Goal: Task Accomplishment & Management: Use online tool/utility

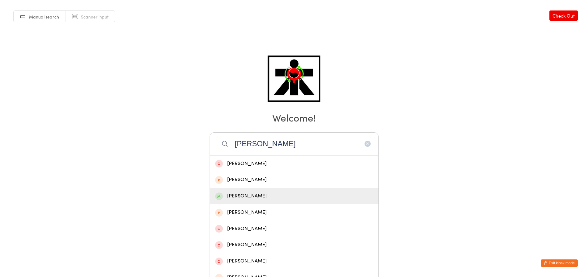
type input "[PERSON_NAME]"
click at [266, 198] on div "[PERSON_NAME]" at bounding box center [294, 196] width 158 height 8
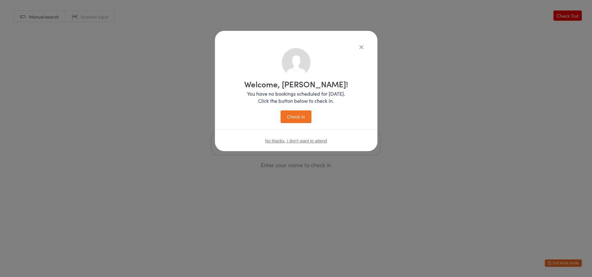
click at [303, 117] on button "Check in" at bounding box center [296, 116] width 31 height 13
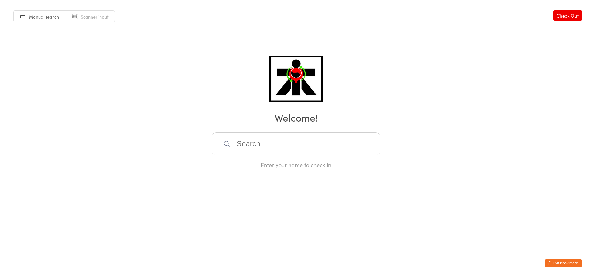
click at [314, 148] on input "search" at bounding box center [296, 143] width 169 height 23
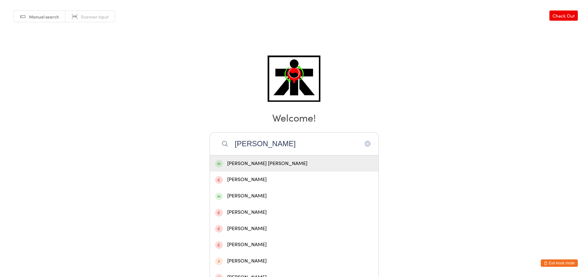
type input "[PERSON_NAME]"
click at [267, 167] on div "[PERSON_NAME] [PERSON_NAME]" at bounding box center [294, 164] width 158 height 8
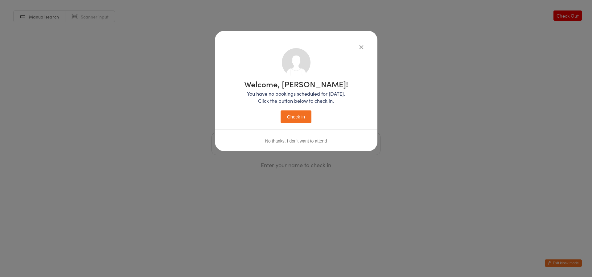
click at [291, 112] on button "Check in" at bounding box center [296, 116] width 31 height 13
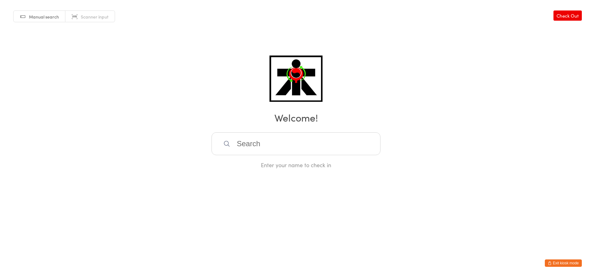
click at [306, 146] on input "search" at bounding box center [296, 143] width 169 height 23
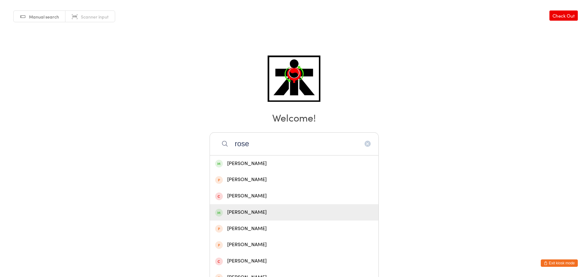
type input "rose"
click at [216, 217] on div "[PERSON_NAME]" at bounding box center [294, 212] width 168 height 16
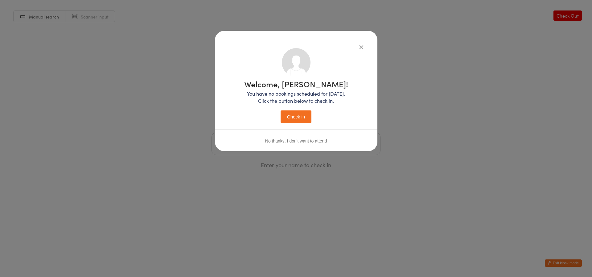
click at [307, 116] on button "Check in" at bounding box center [296, 116] width 31 height 13
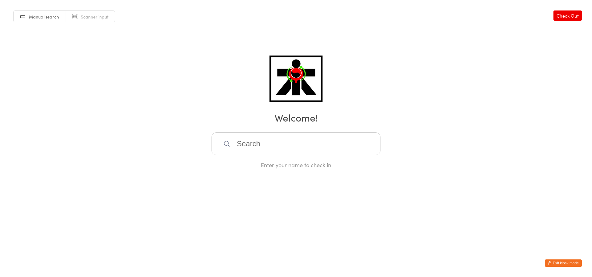
click at [293, 138] on input "search" at bounding box center [296, 143] width 169 height 23
type input "taeg"
